Goal: Task Accomplishment & Management: Use online tool/utility

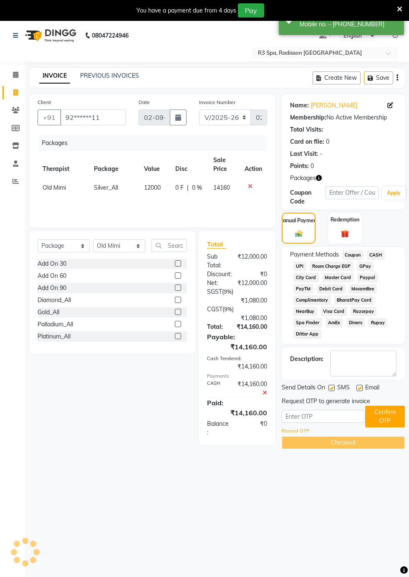
select select "8678"
select select "package"
select select "90041"
click at [314, 416] on input "text" at bounding box center [324, 416] width 84 height 13
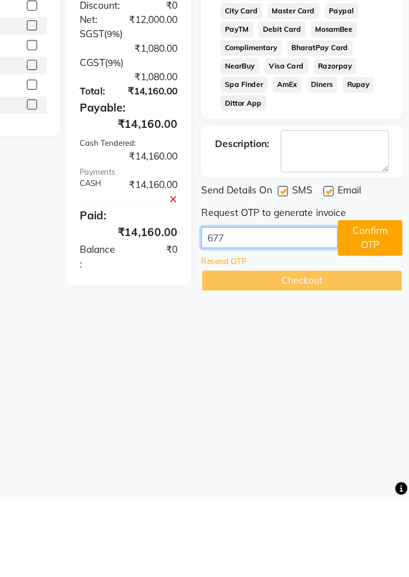
type input "6773"
click at [393, 415] on button "Confirm OTP" at bounding box center [385, 416] width 40 height 22
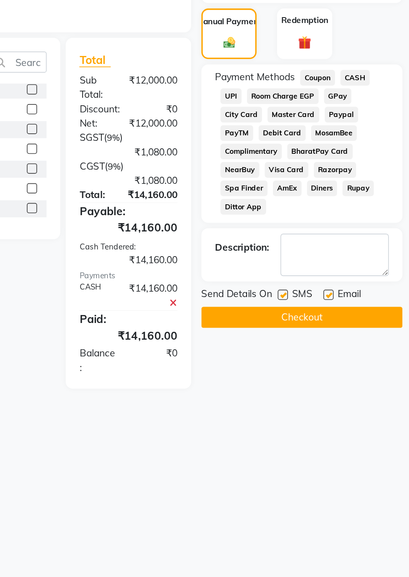
click at [358, 402] on button "Checkout" at bounding box center [343, 401] width 123 height 13
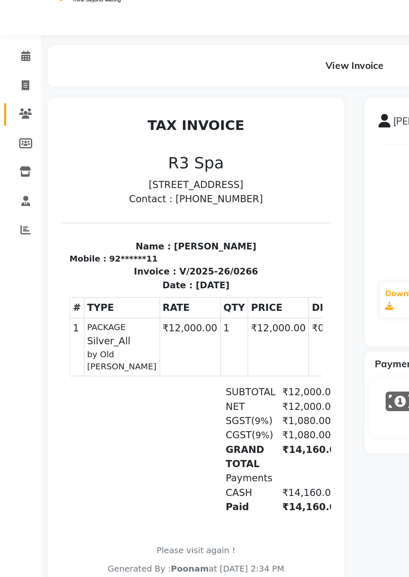
click at [15, 114] on span at bounding box center [15, 111] width 15 height 10
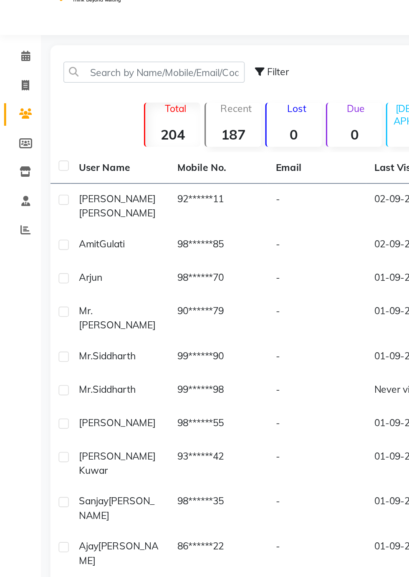
click at [129, 166] on td "92******11" at bounding box center [134, 167] width 60 height 28
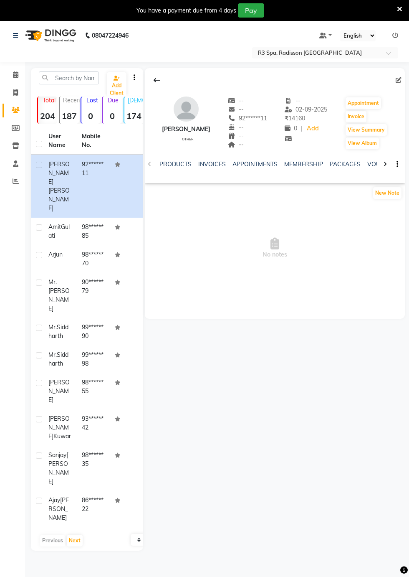
scroll to position [0, 105]
click at [343, 165] on link "PACKAGES" at bounding box center [343, 164] width 31 height 8
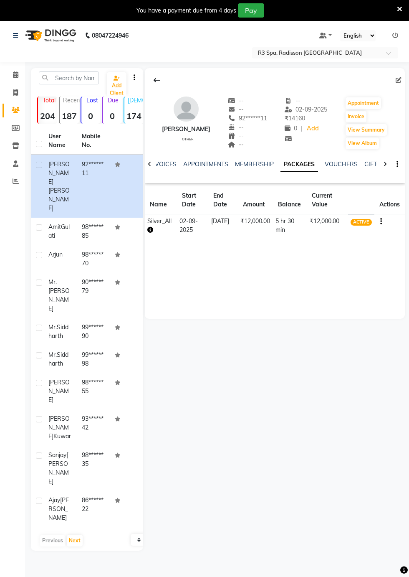
click at [370, 280] on div "[PERSON_NAME] other -- -- 92******11 -- -- -- -- [DATE] ₹ 14160 0 | Add Appoint…" at bounding box center [275, 193] width 260 height 251
click at [358, 118] on button "Invoice" at bounding box center [356, 117] width 21 height 12
select select "8678"
select select "service"
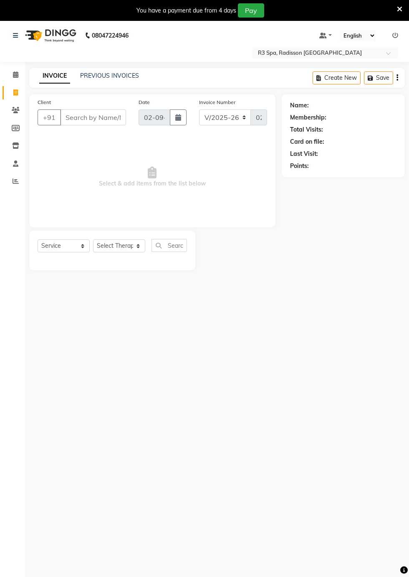
type input "92******11"
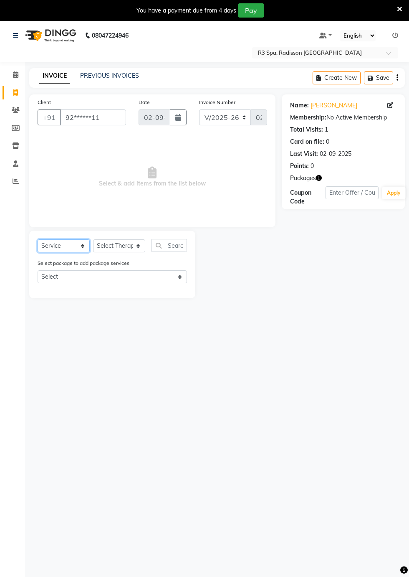
click at [63, 248] on select "Select Service Product Membership Package Voucher Prepaid Gift Card" at bounding box center [64, 245] width 52 height 13
click at [38, 239] on select "Select Service Product Membership Package Voucher Prepaid Gift Card" at bounding box center [64, 245] width 52 height 13
click at [133, 247] on select "Select Therapist [DEMOGRAPHIC_DATA] [PERSON_NAME] [PERSON_NAME] Lolo Messiah Mi…" at bounding box center [119, 245] width 52 height 13
select select "90041"
click at [93, 239] on select "Select Therapist [DEMOGRAPHIC_DATA] [PERSON_NAME] [PERSON_NAME] Lolo Messiah Mi…" at bounding box center [119, 245] width 52 height 13
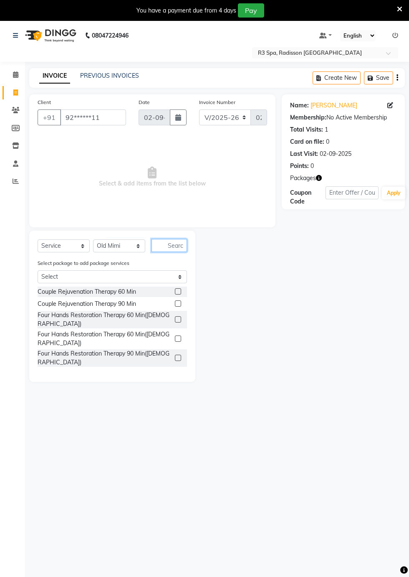
click at [173, 246] on input "text" at bounding box center [169, 245] width 35 height 13
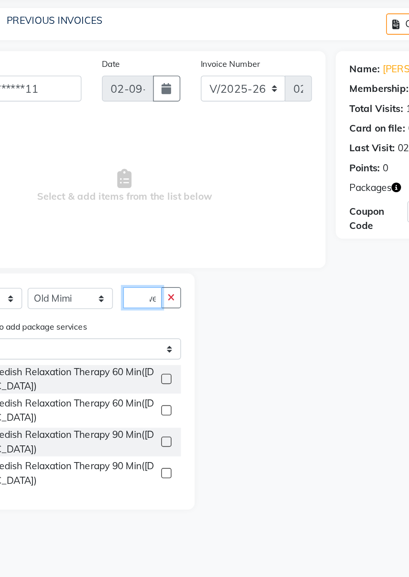
scroll to position [0, 20]
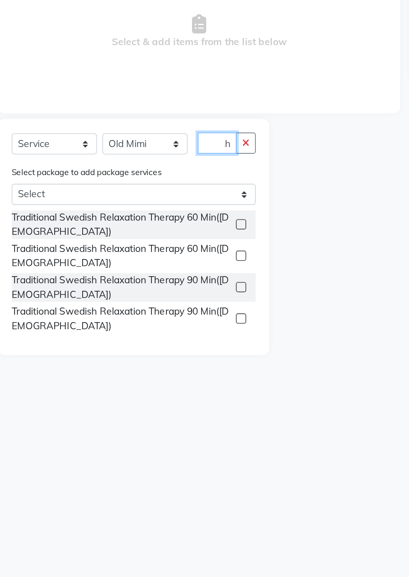
type input "Swedish"
click at [177, 294] on label at bounding box center [178, 295] width 6 height 6
click at [177, 294] on input "checkbox" at bounding box center [177, 295] width 5 height 5
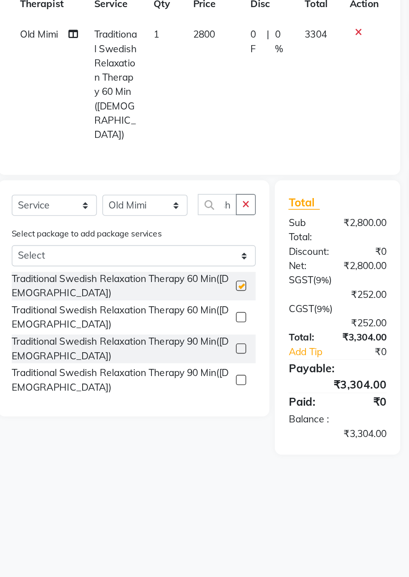
scroll to position [0, 0]
checkbox input "false"
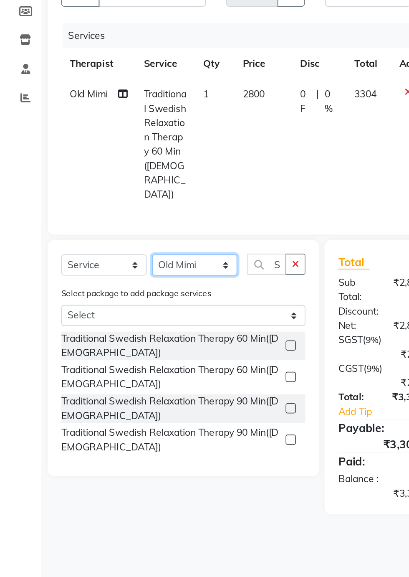
click at [139, 277] on select "Select Therapist [DEMOGRAPHIC_DATA] [PERSON_NAME] [PERSON_NAME] Lolo Messiah Mi…" at bounding box center [119, 283] width 52 height 13
select select "87566"
click at [93, 277] on select "Select Therapist [DEMOGRAPHIC_DATA] [PERSON_NAME] [PERSON_NAME] Lolo Messiah Mi…" at bounding box center [119, 283] width 52 height 13
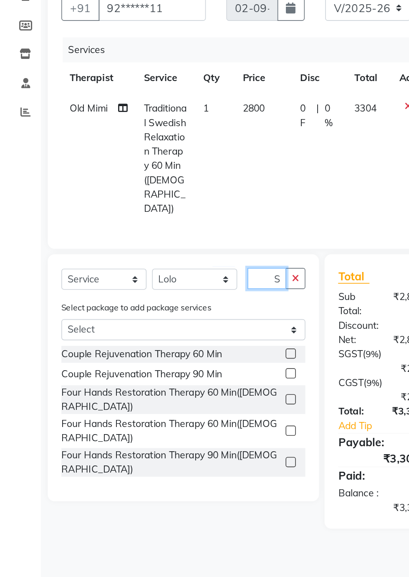
click at [170, 276] on input "Swedish" at bounding box center [164, 282] width 24 height 13
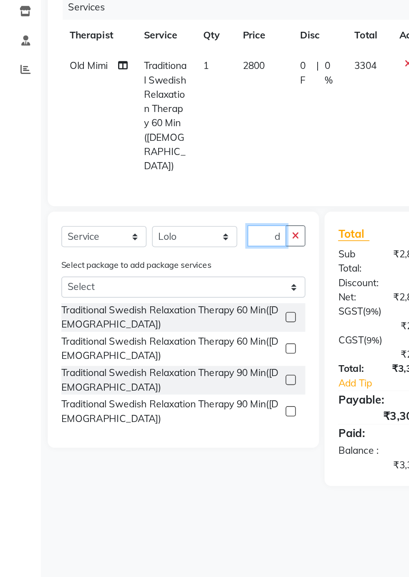
scroll to position [0, 10]
type input "S"
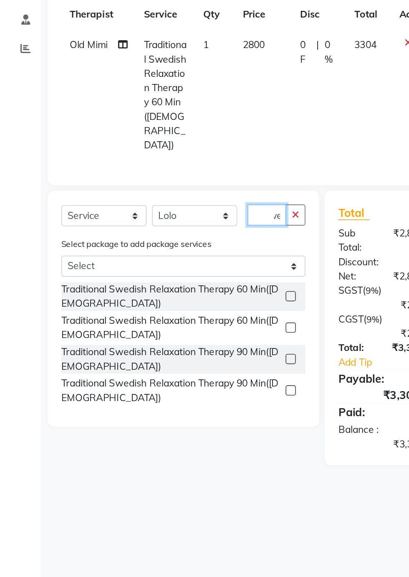
type input "Swe"
click at [177, 349] on label at bounding box center [178, 352] width 6 height 6
click at [177, 349] on input "checkbox" at bounding box center [177, 351] width 5 height 5
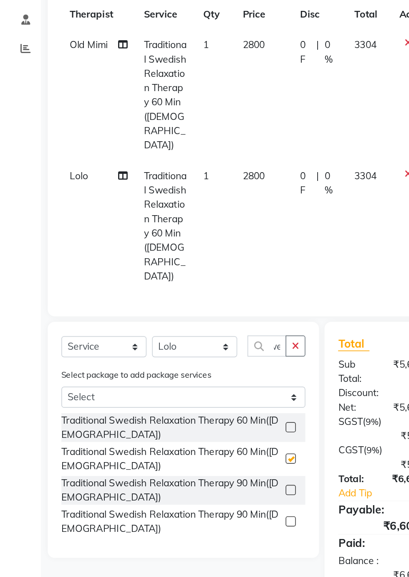
scroll to position [0, 0]
checkbox input "false"
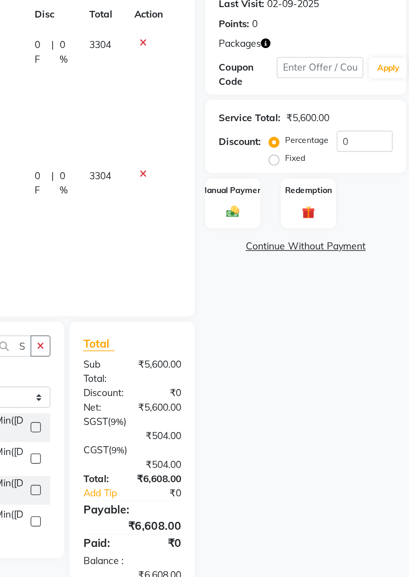
click at [348, 281] on img at bounding box center [345, 281] width 13 height 10
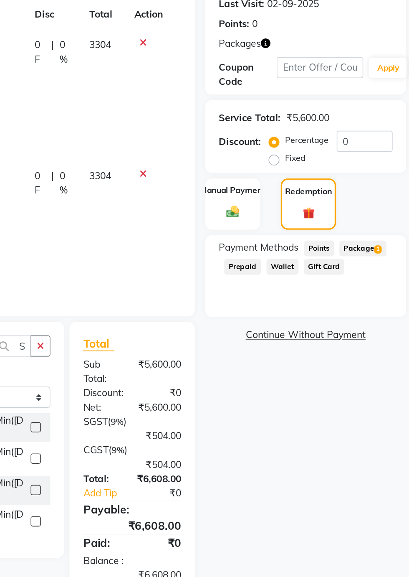
click at [384, 307] on span "Package 1" at bounding box center [378, 304] width 29 height 10
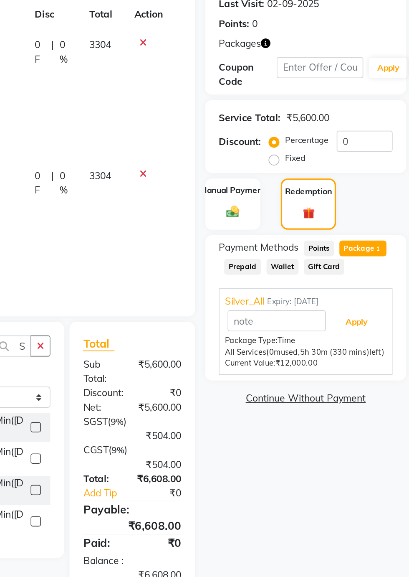
click at [381, 348] on button "Apply" at bounding box center [374, 348] width 35 height 14
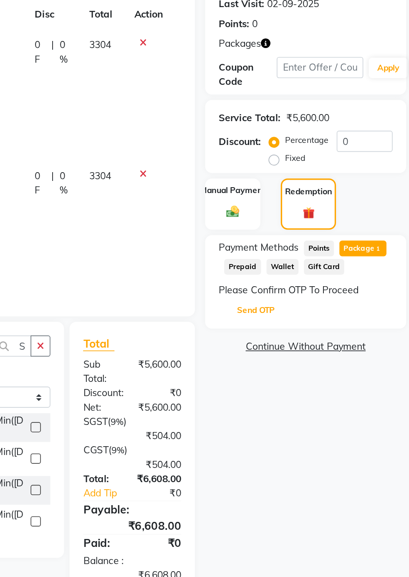
click at [322, 341] on button "Send OTP" at bounding box center [313, 341] width 44 height 14
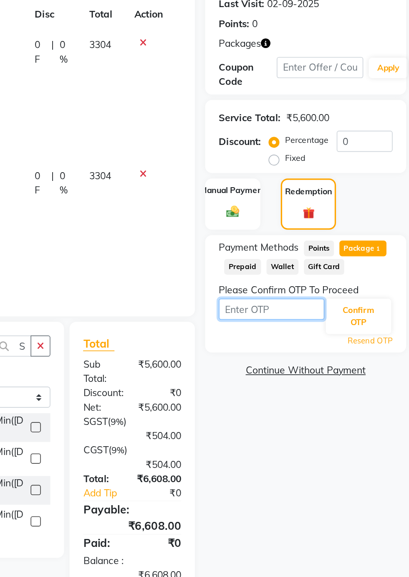
click at [331, 342] on input "text" at bounding box center [322, 340] width 65 height 13
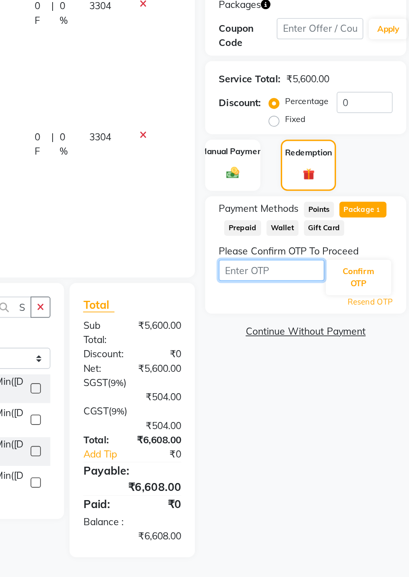
type input "7"
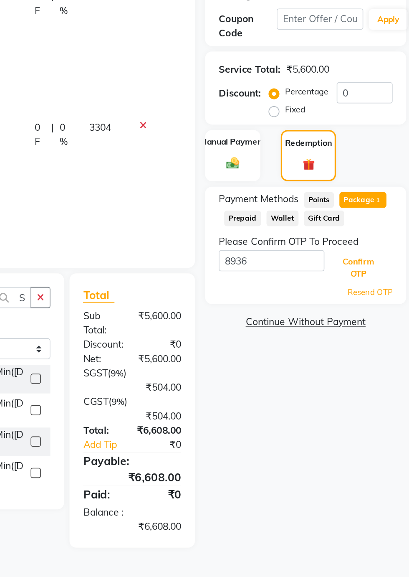
click at [379, 345] on button "Confirm OTP" at bounding box center [376, 345] width 40 height 22
click at [379, 344] on button "Confirm OTP" at bounding box center [376, 345] width 40 height 22
click at [380, 345] on button "Confirm OTP" at bounding box center [376, 345] width 40 height 22
click at [329, 344] on input "8936" at bounding box center [322, 340] width 65 height 13
type input "8"
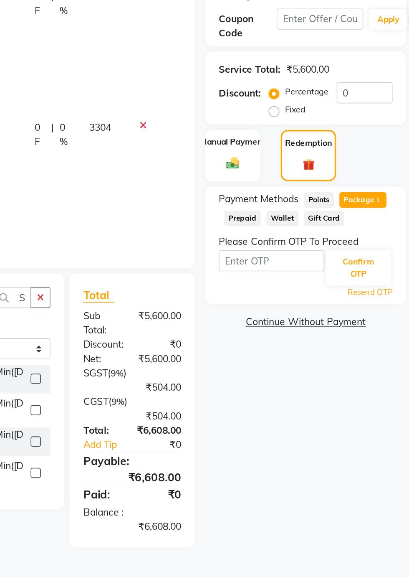
click at [389, 361] on link "Resend OTP" at bounding box center [383, 360] width 28 height 7
click at [329, 342] on input "text" at bounding box center [322, 340] width 65 height 13
type input "9047"
click at [383, 350] on button "Confirm OTP" at bounding box center [376, 345] width 40 height 22
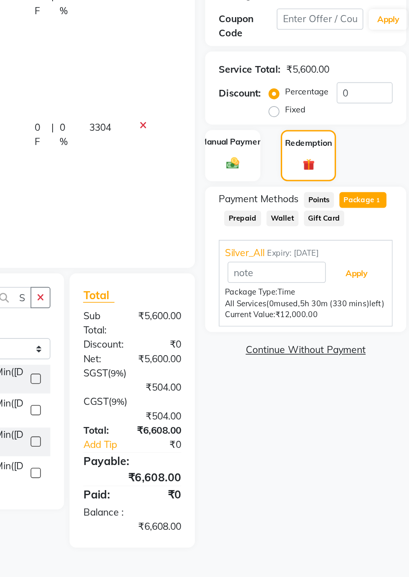
click at [378, 348] on button "Apply" at bounding box center [374, 348] width 35 height 14
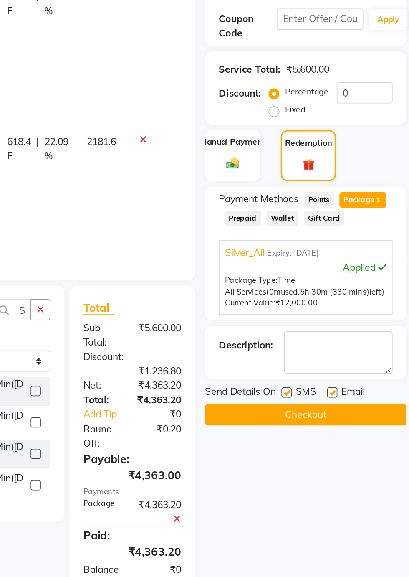
click at [376, 438] on button "Checkout" at bounding box center [343, 434] width 123 height 13
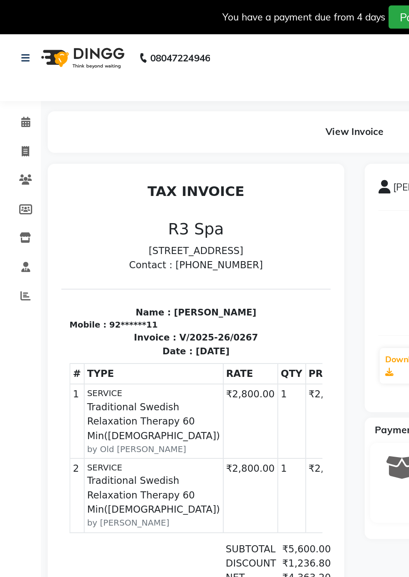
scroll to position [0, 1]
click at [18, 78] on span at bounding box center [15, 75] width 15 height 10
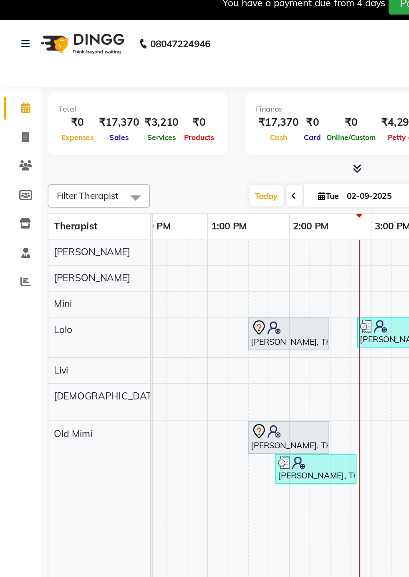
scroll to position [0, 258]
